Goal: Task Accomplishment & Management: Use online tool/utility

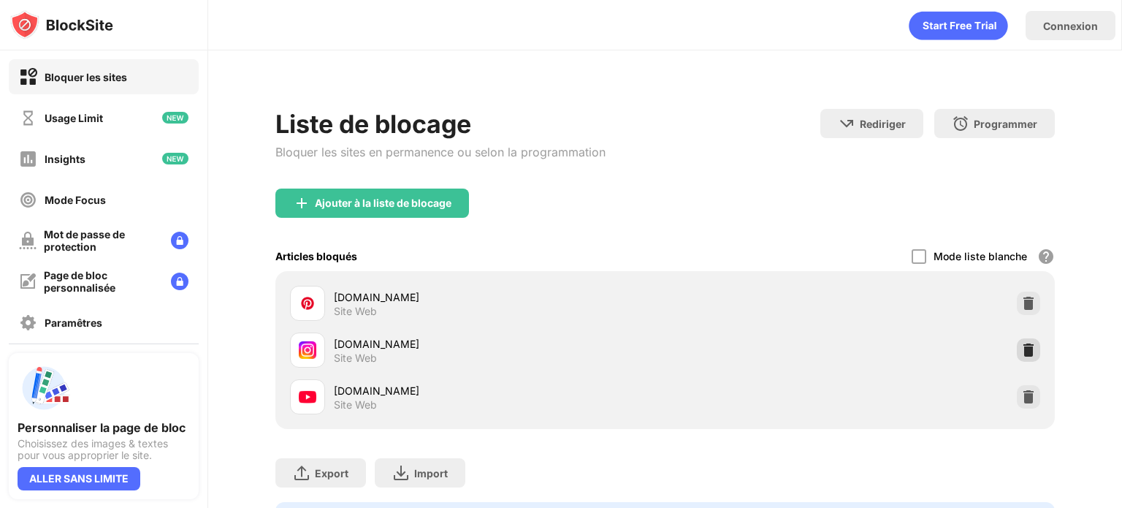
click at [1022, 351] on img at bounding box center [1029, 350] width 15 height 15
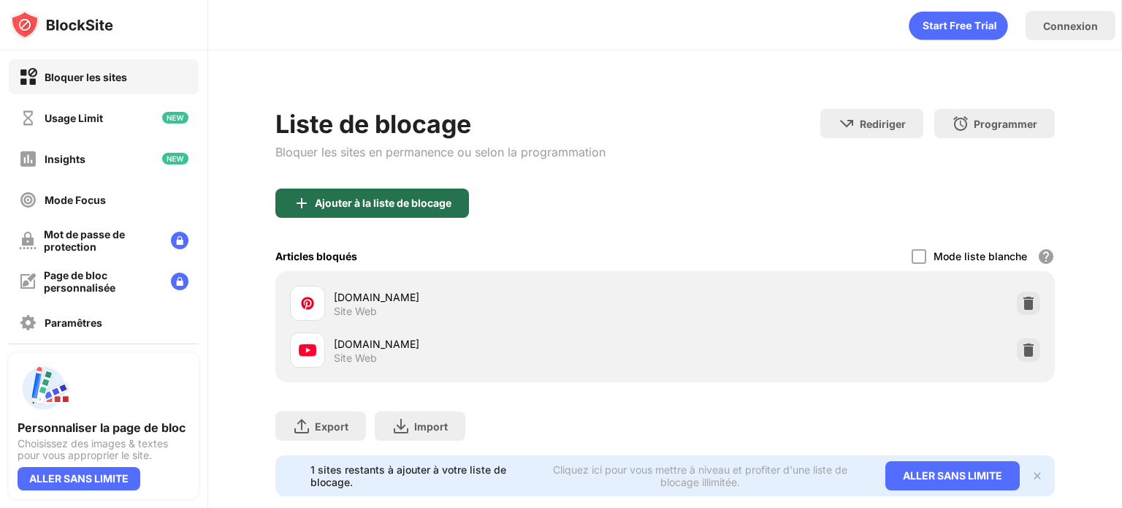
click at [329, 197] on div "Ajouter à la liste de blocage" at bounding box center [383, 203] width 137 height 12
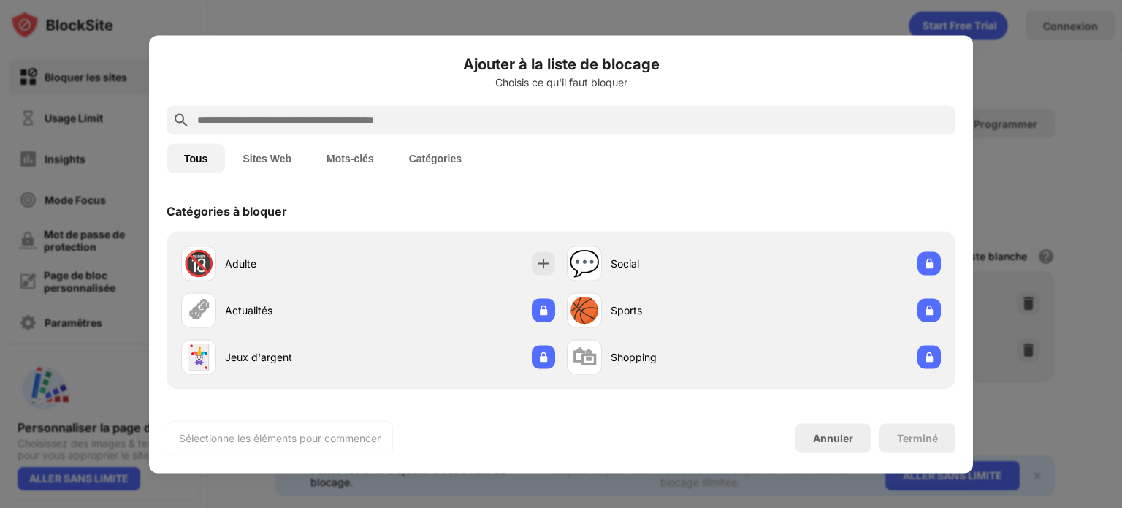
click at [281, 109] on div at bounding box center [561, 119] width 789 height 29
click at [281, 119] on input "text" at bounding box center [573, 120] width 754 height 18
type input "*"
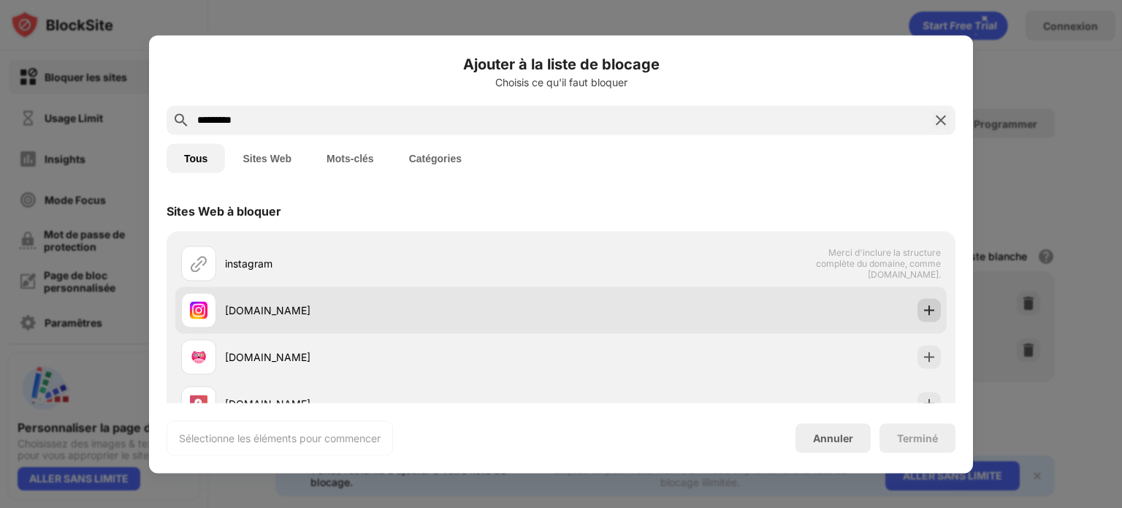
type input "*********"
click at [924, 305] on img at bounding box center [929, 310] width 15 height 15
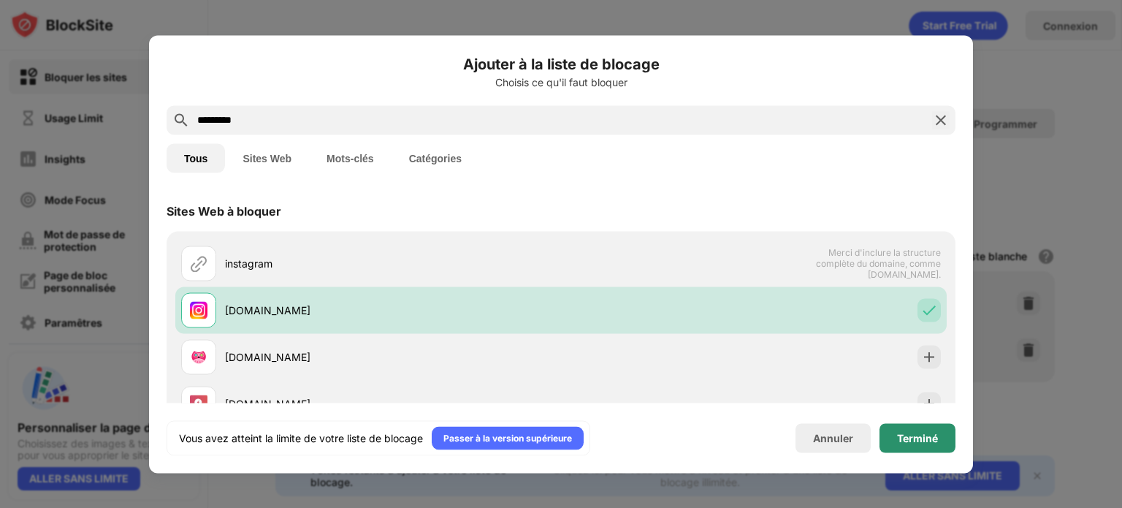
click at [938, 441] on div "Terminé" at bounding box center [917, 438] width 41 height 12
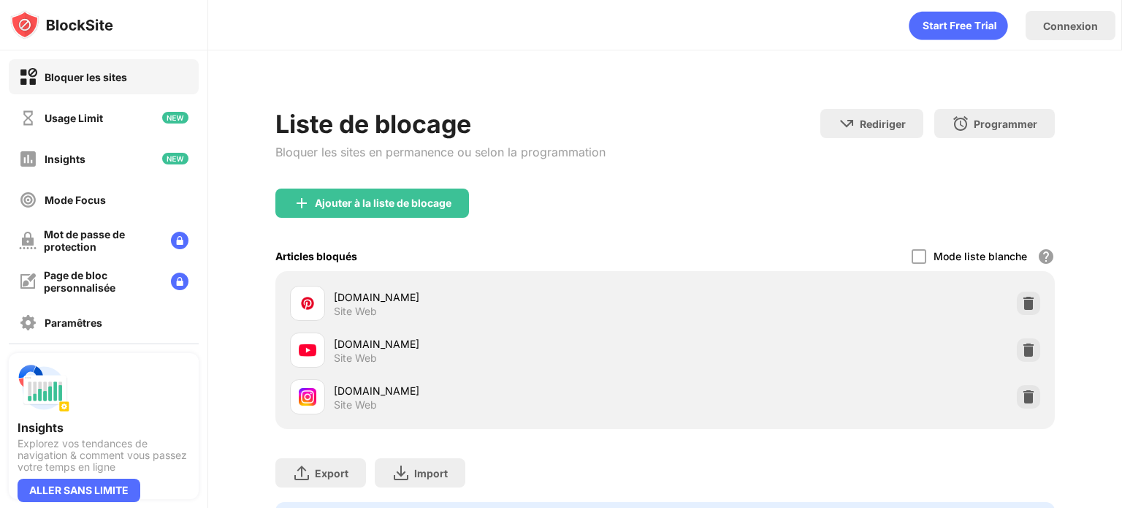
click at [1017, 388] on div at bounding box center [1028, 396] width 23 height 23
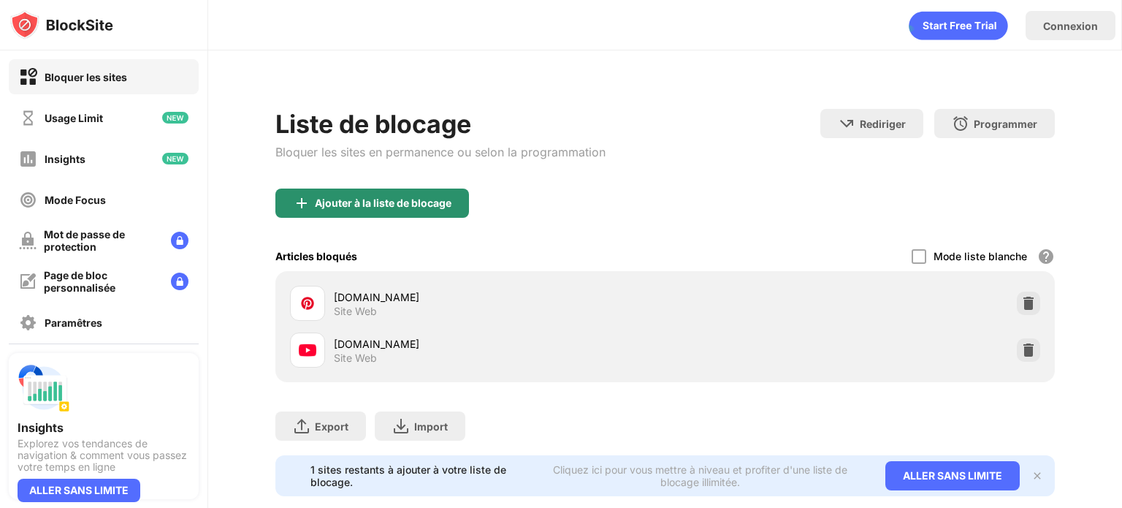
click at [329, 202] on div "Ajouter à la liste de blocage" at bounding box center [383, 203] width 137 height 12
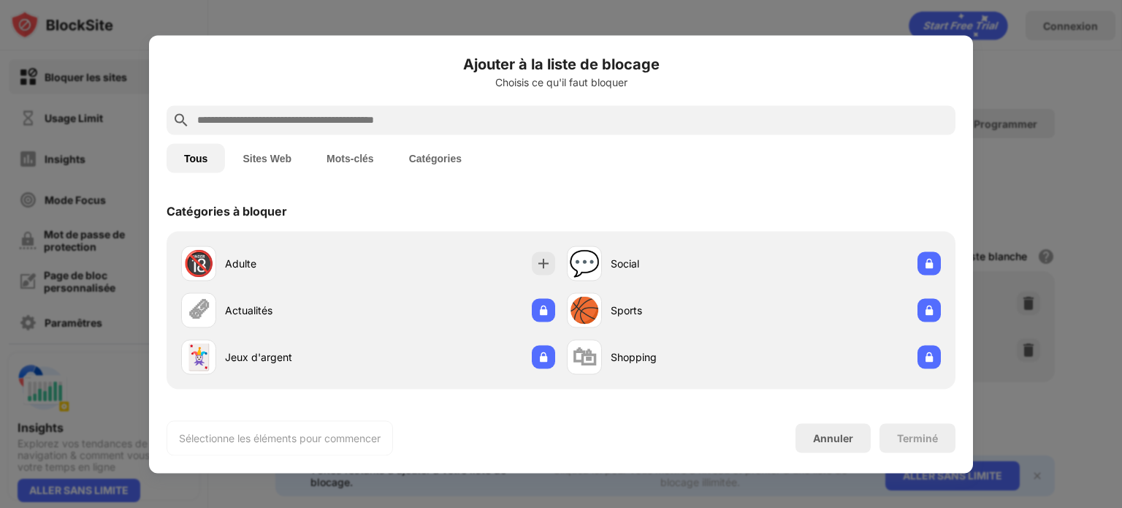
click at [340, 108] on div at bounding box center [561, 119] width 789 height 29
click at [338, 113] on input "text" at bounding box center [573, 120] width 754 height 18
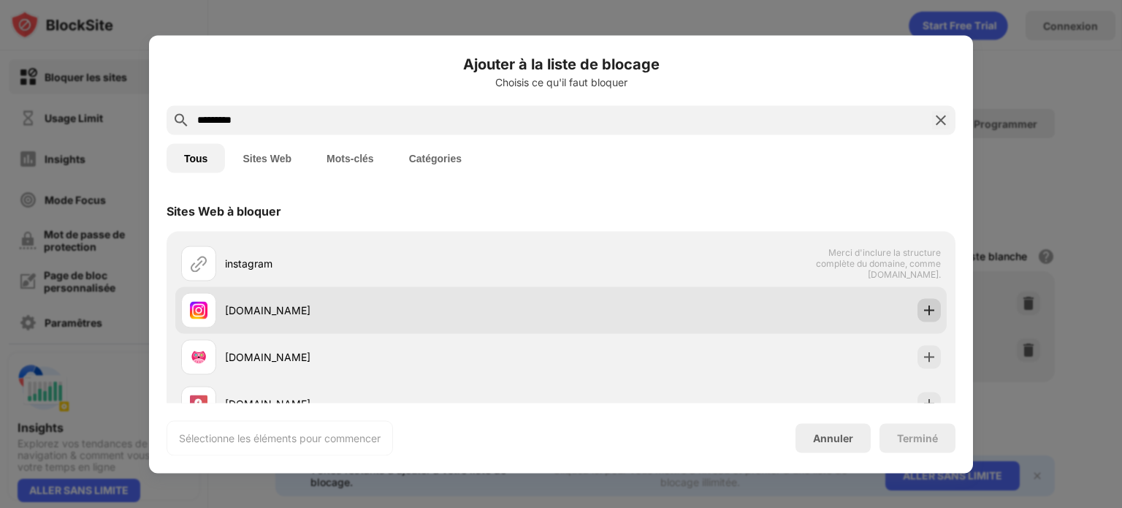
type input "*********"
click at [897, 303] on div "[DOMAIN_NAME]" at bounding box center [561, 309] width 772 height 47
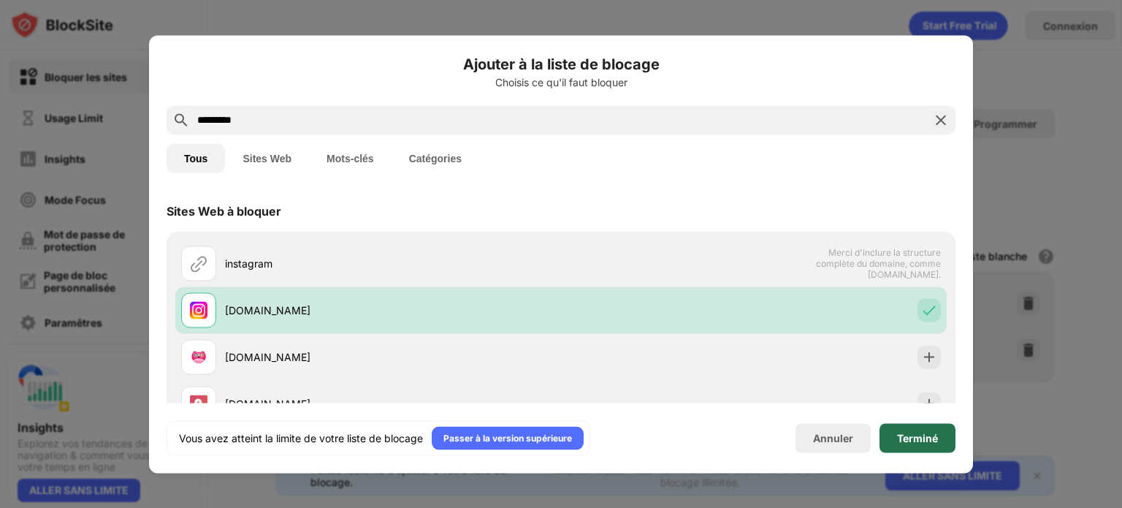
click at [910, 441] on div "Terminé" at bounding box center [917, 438] width 41 height 12
